Goal: Task Accomplishment & Management: Manage account settings

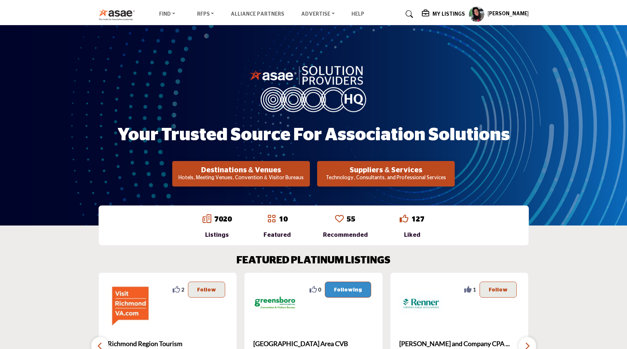
click at [449, 11] on h5 "My Listings" at bounding box center [448, 14] width 32 height 7
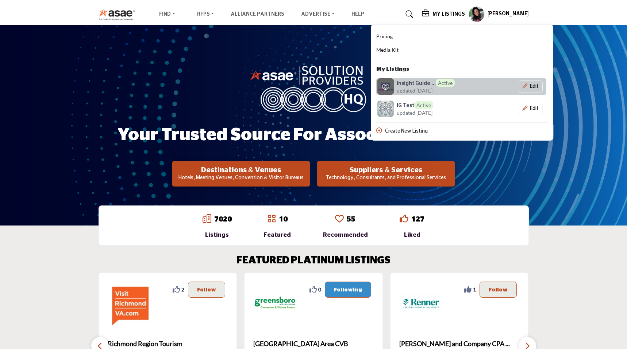
click at [419, 89] on span "updated [DATE]" at bounding box center [414, 91] width 36 height 8
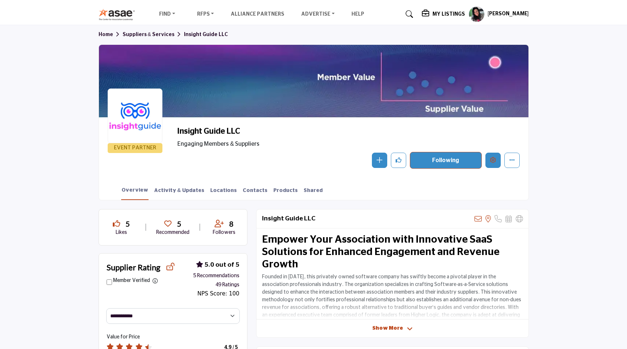
click at [493, 167] on button "Edit company" at bounding box center [492, 160] width 15 height 15
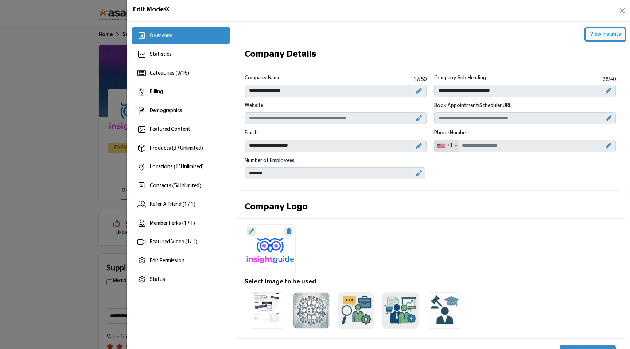
click at [610, 33] on button "View Insights" at bounding box center [605, 34] width 39 height 12
